Goal: Information Seeking & Learning: Learn about a topic

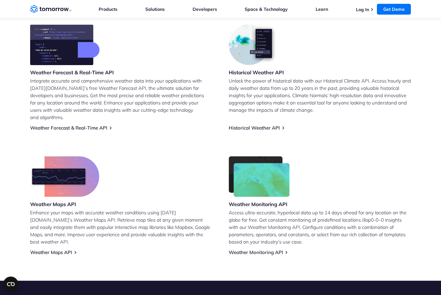
scroll to position [281, 0]
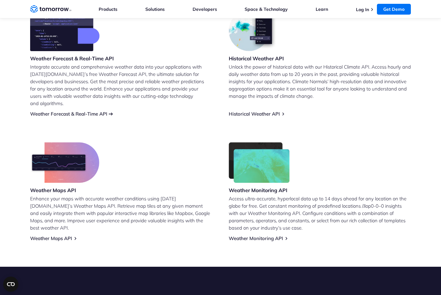
click at [88, 111] on link "Weather Forecast & Real-Time API" at bounding box center [68, 114] width 77 height 6
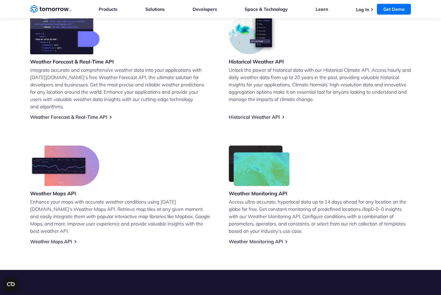
scroll to position [275, 0]
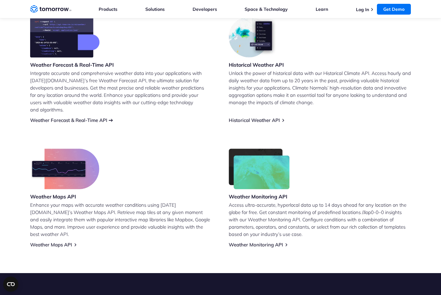
click at [58, 117] on link "Weather Forecast & Real-Time API" at bounding box center [68, 120] width 77 height 6
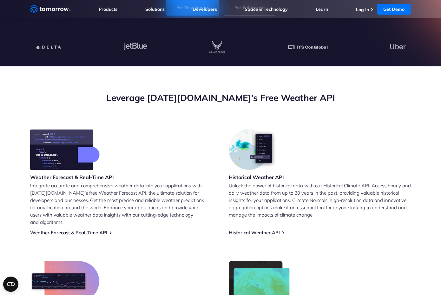
scroll to position [183, 0]
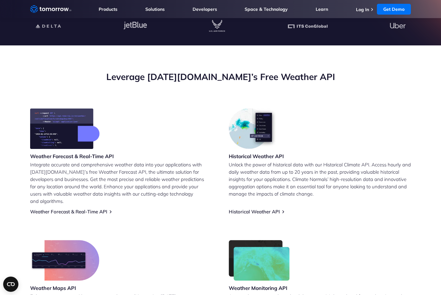
click at [86, 156] on h3 "Weather Forecast & Real-Time API" at bounding box center [72, 156] width 84 height 7
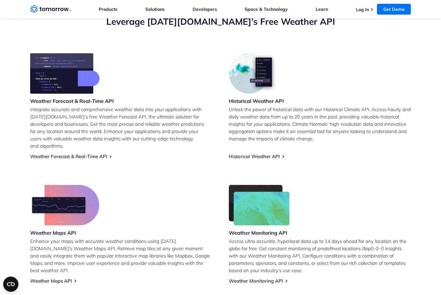
scroll to position [216, 0]
